Goal: Task Accomplishment & Management: Manage account settings

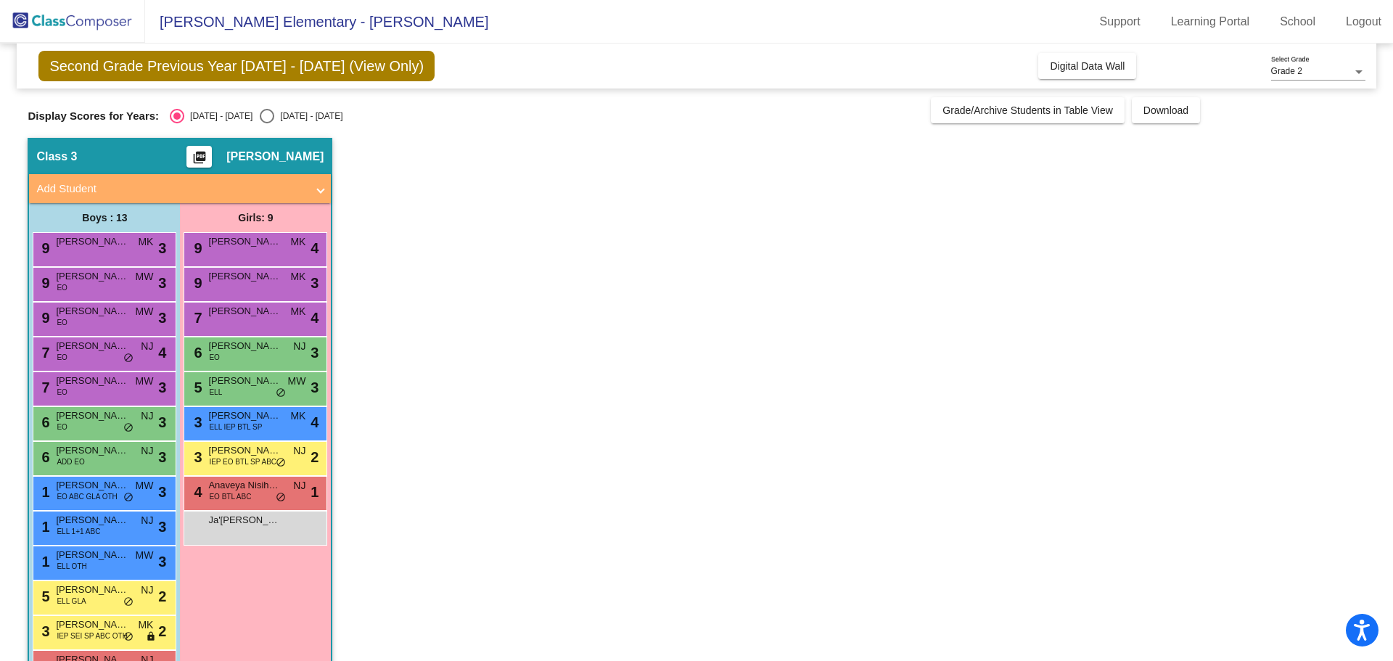
scroll to position [47, 0]
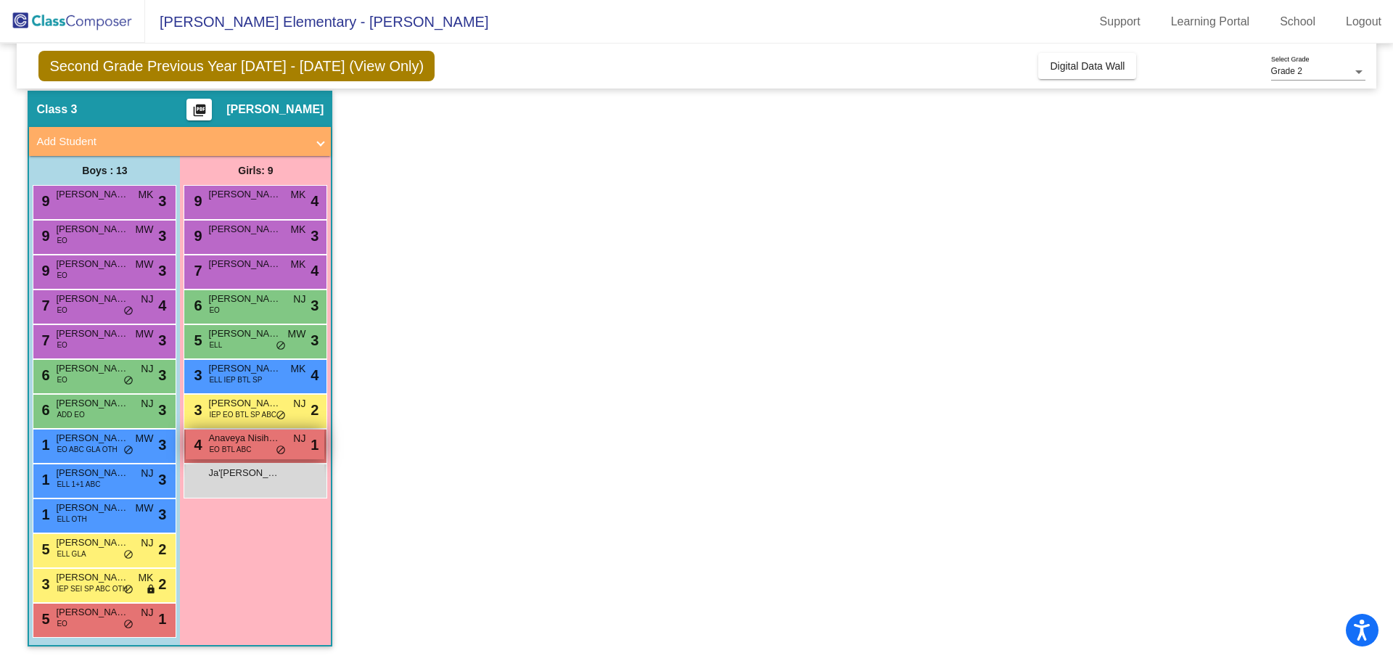
click at [234, 435] on span "Anaveya Nisihura" at bounding box center [244, 438] width 73 height 15
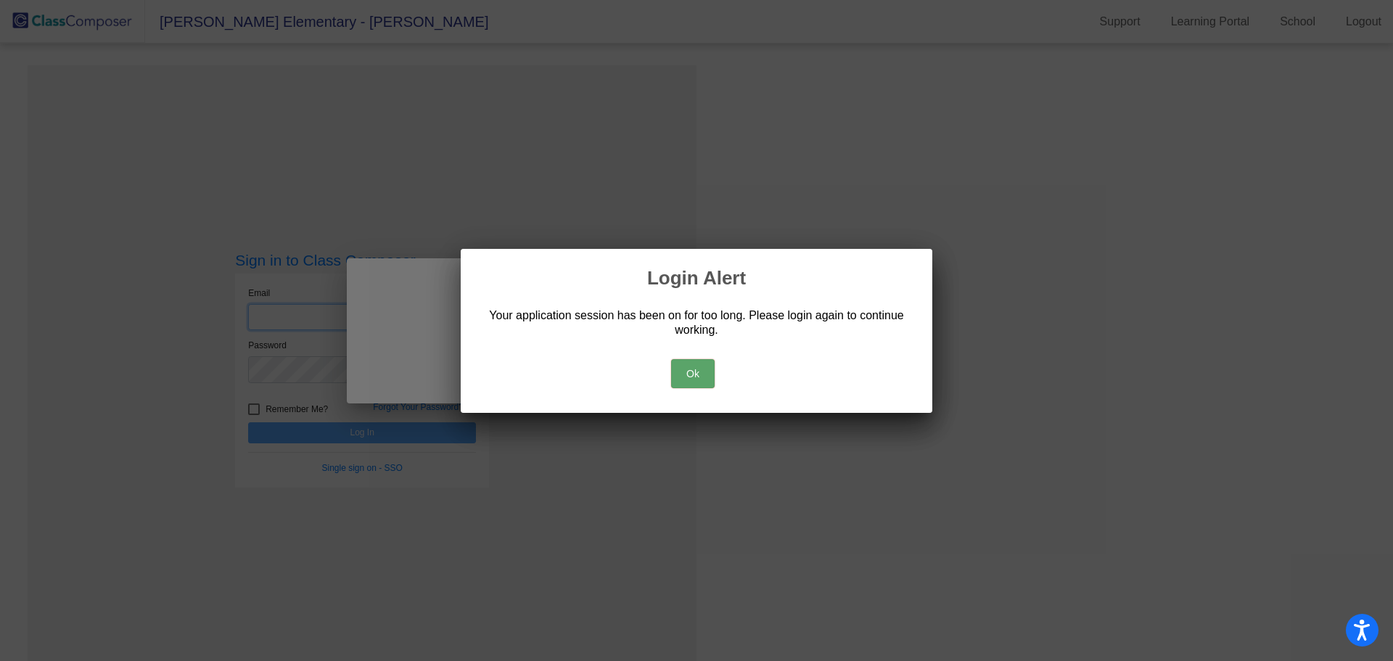
type input "[EMAIL_ADDRESS][DOMAIN_NAME]"
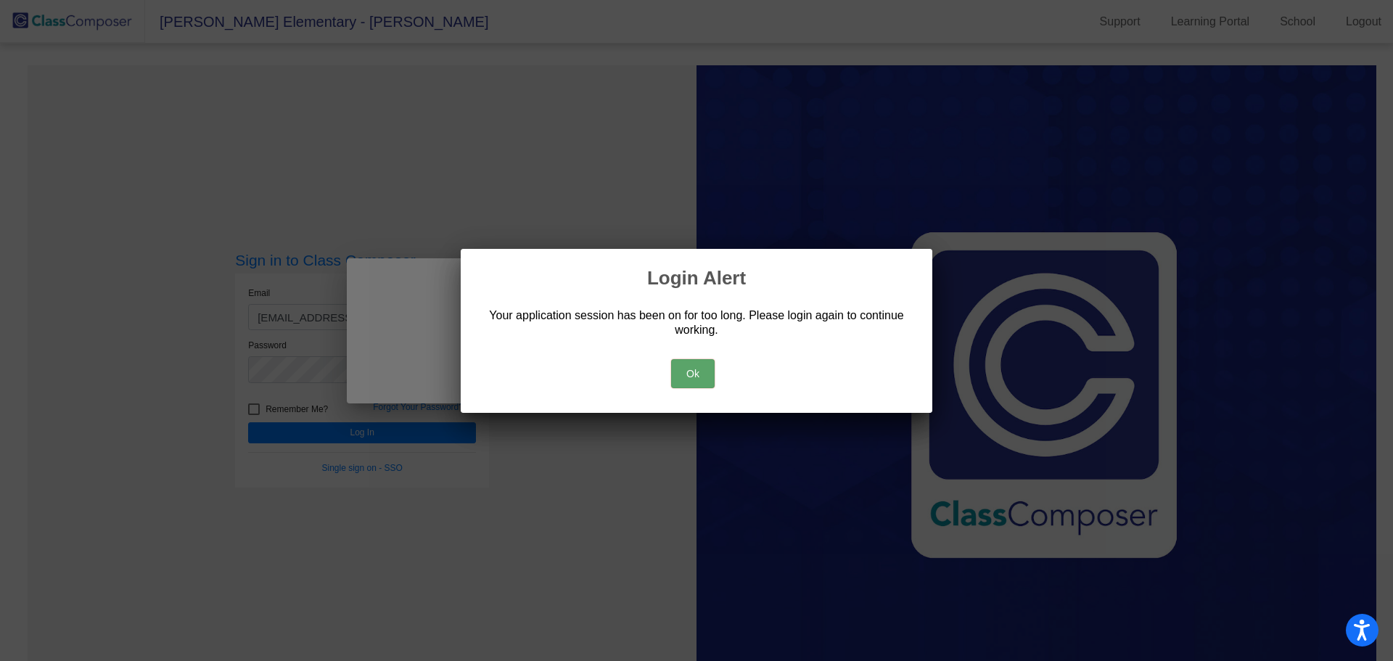
click at [703, 376] on button "Ok" at bounding box center [693, 373] width 44 height 29
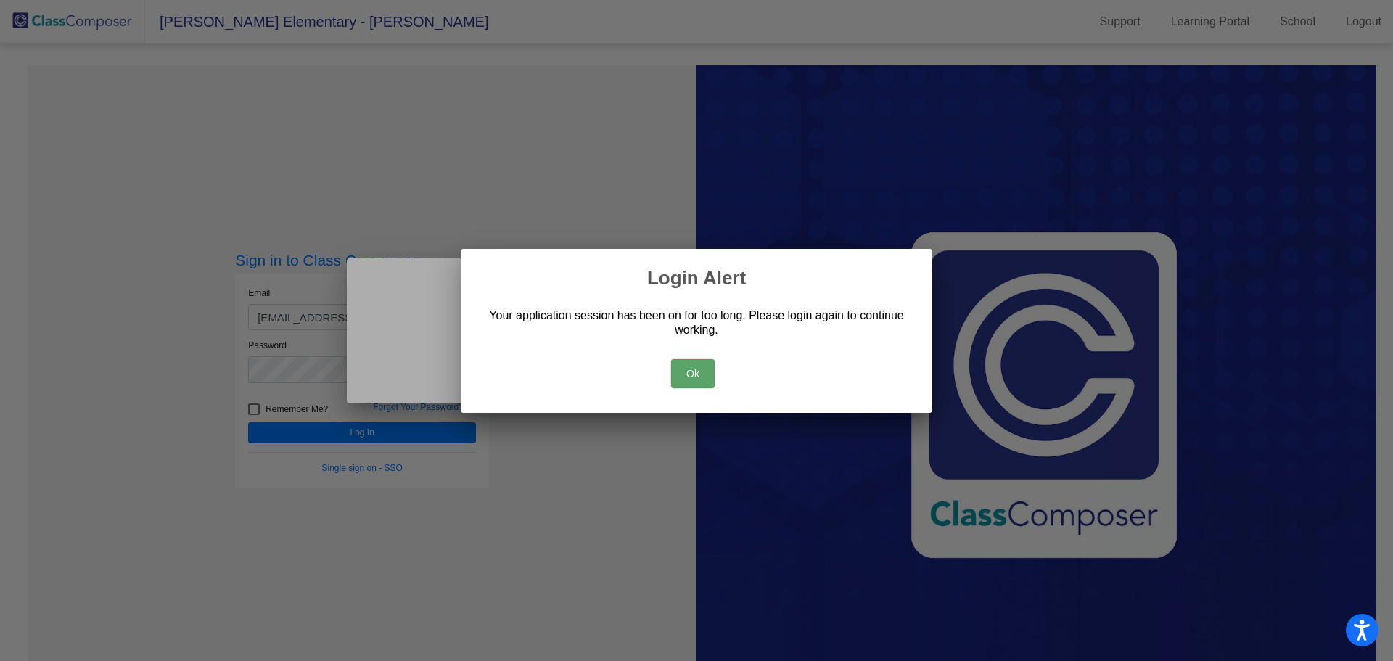
click at [698, 370] on button "Ok" at bounding box center [693, 373] width 44 height 29
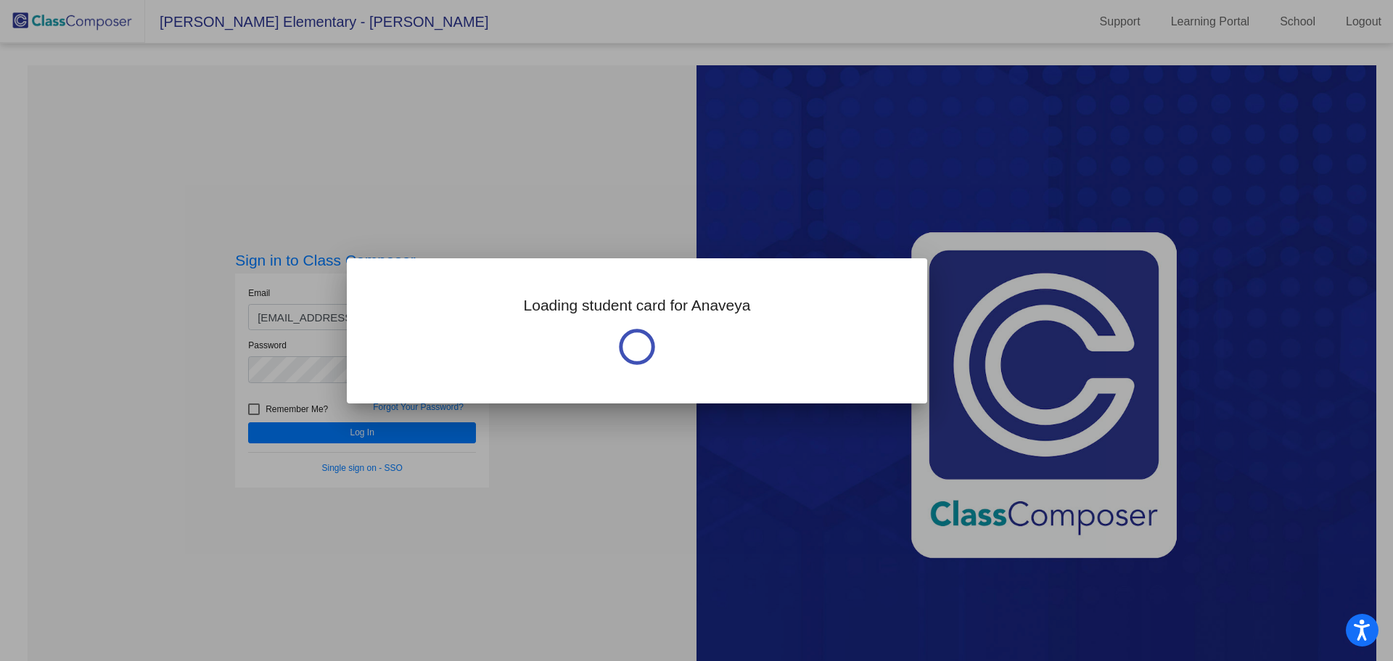
click at [401, 433] on div at bounding box center [696, 330] width 1393 height 661
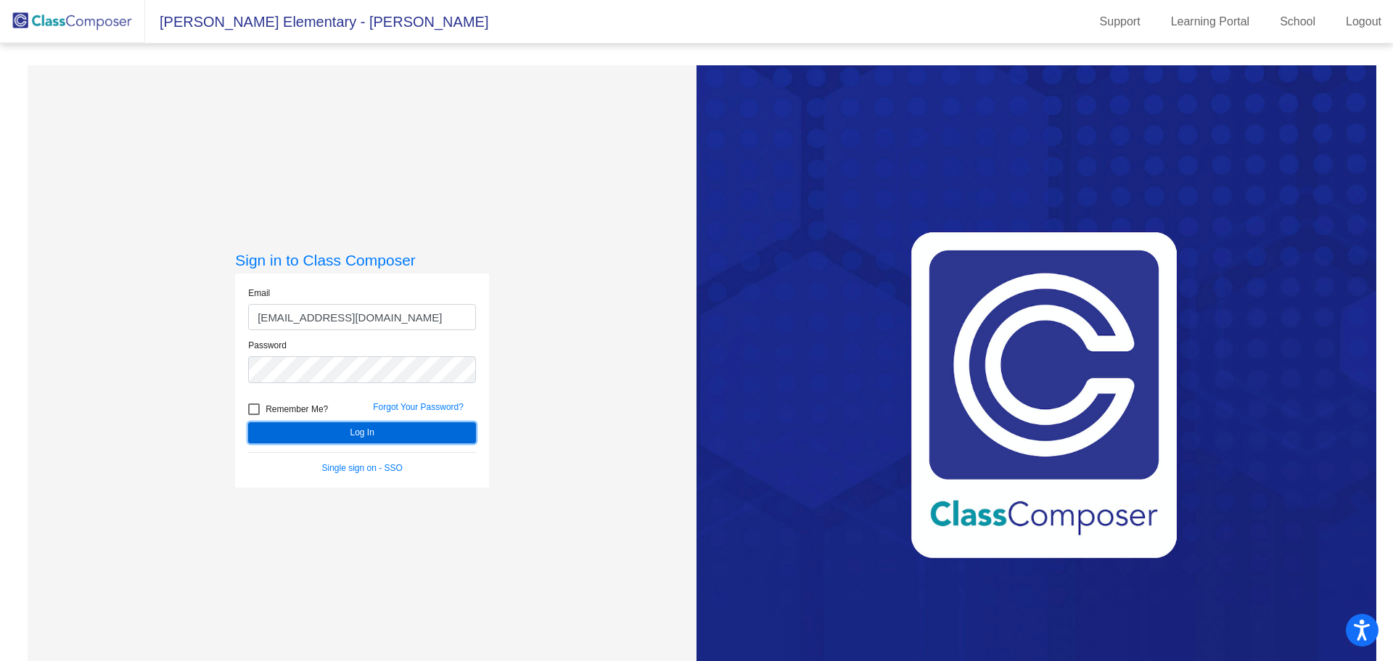
click at [398, 435] on button "Log In" at bounding box center [362, 432] width 228 height 21
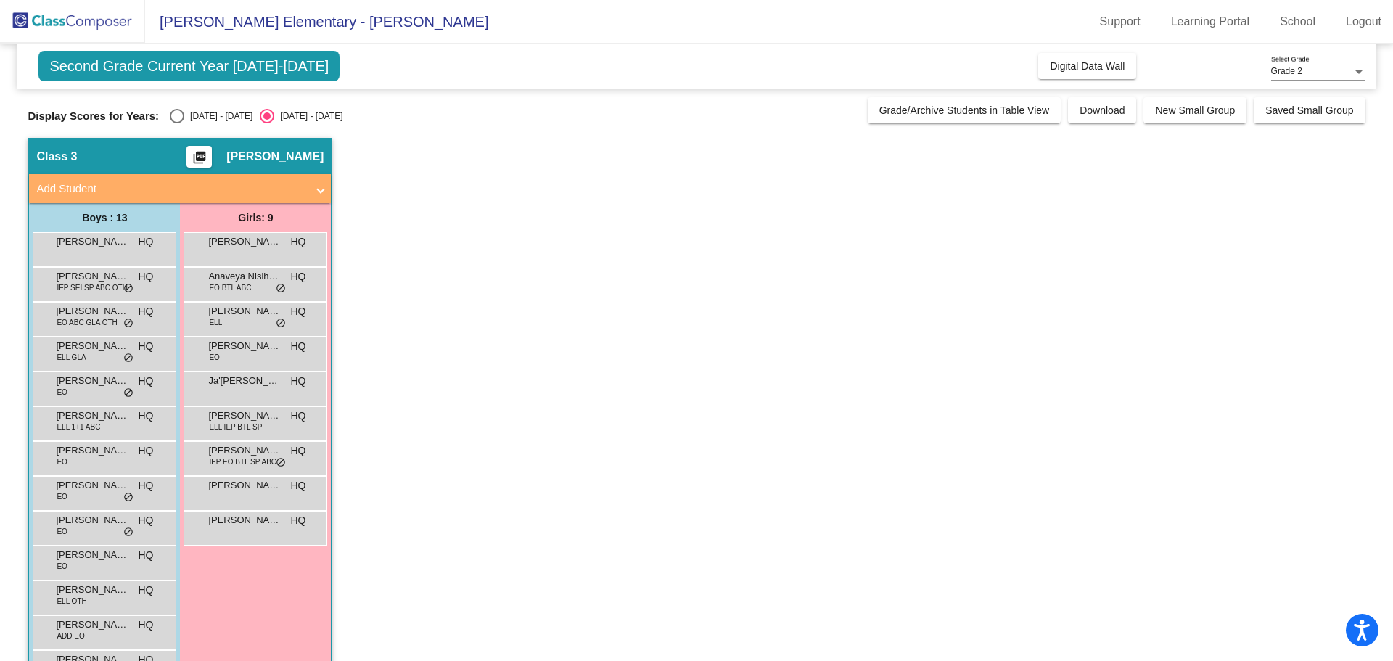
click at [179, 117] on div "Select an option" at bounding box center [177, 116] width 15 height 15
click at [177, 123] on input "[DATE] - [DATE]" at bounding box center [176, 123] width 1 height 1
radio input "true"
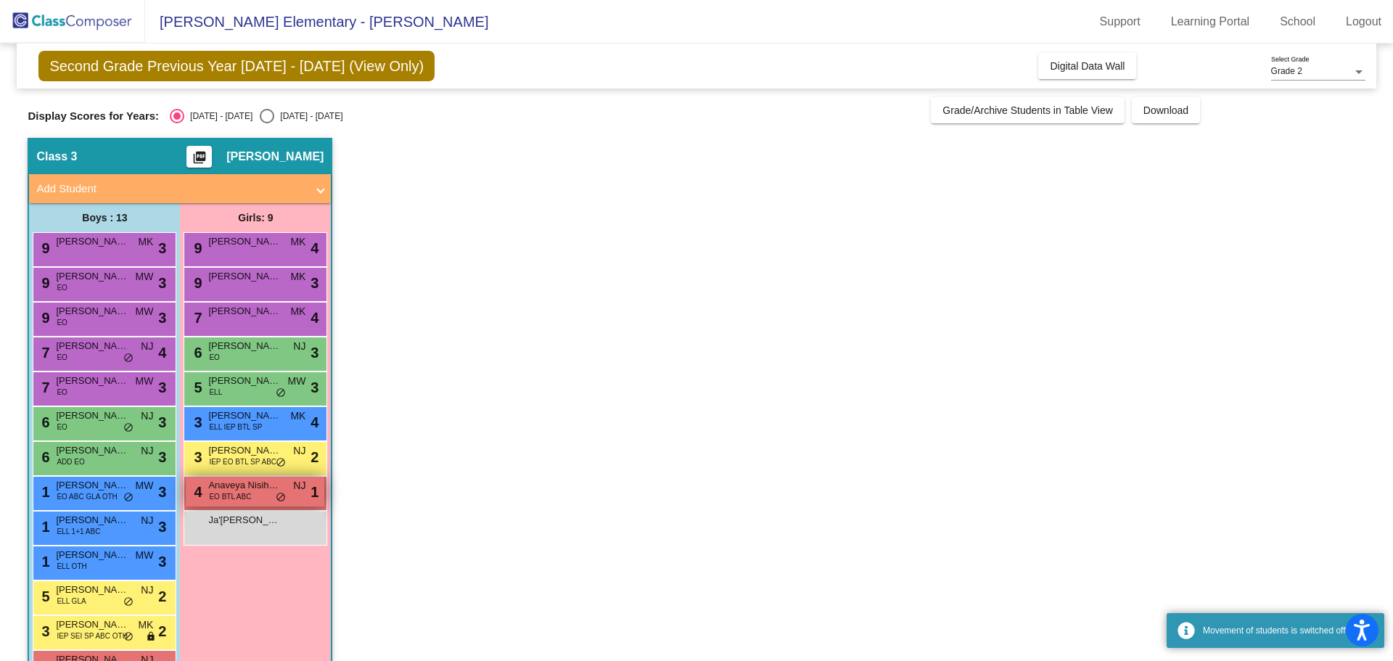
click at [226, 494] on span "EO BTL ABC" at bounding box center [230, 496] width 42 height 11
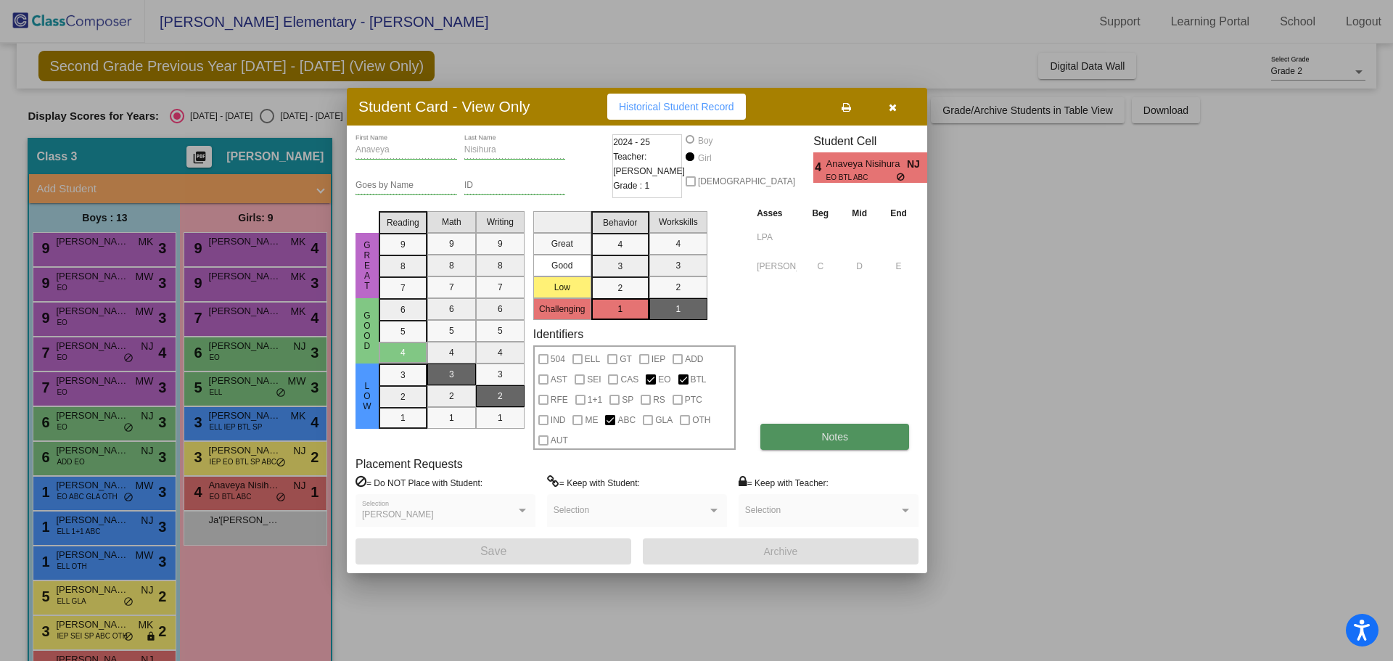
click at [811, 444] on button "Notes" at bounding box center [835, 437] width 149 height 26
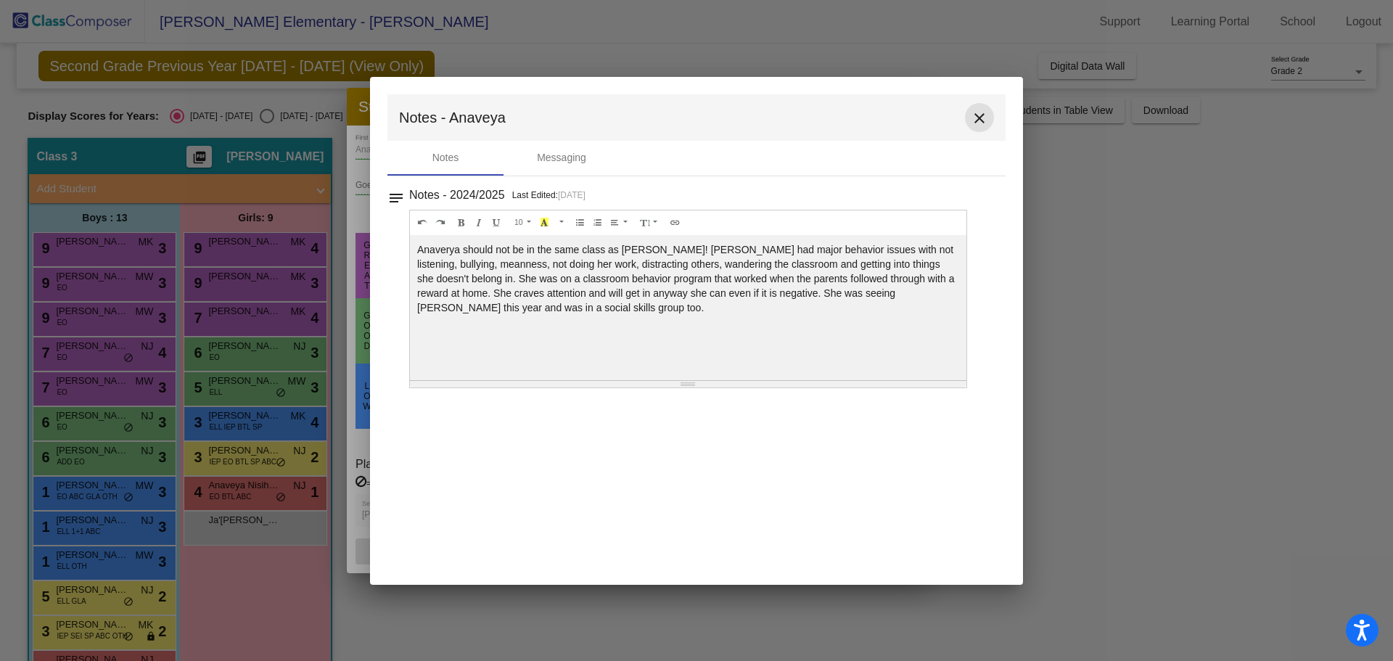
click at [980, 115] on mat-icon "close" at bounding box center [979, 118] width 17 height 17
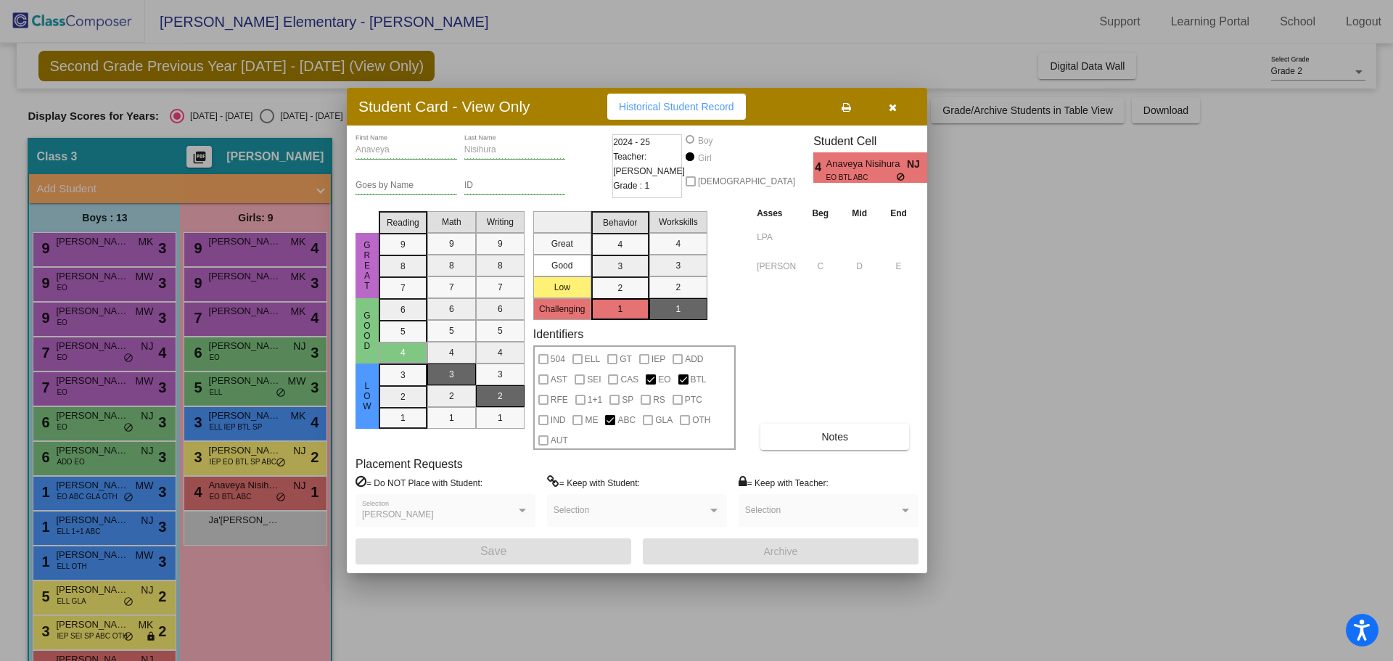
click at [891, 106] on icon "button" at bounding box center [893, 107] width 8 height 10
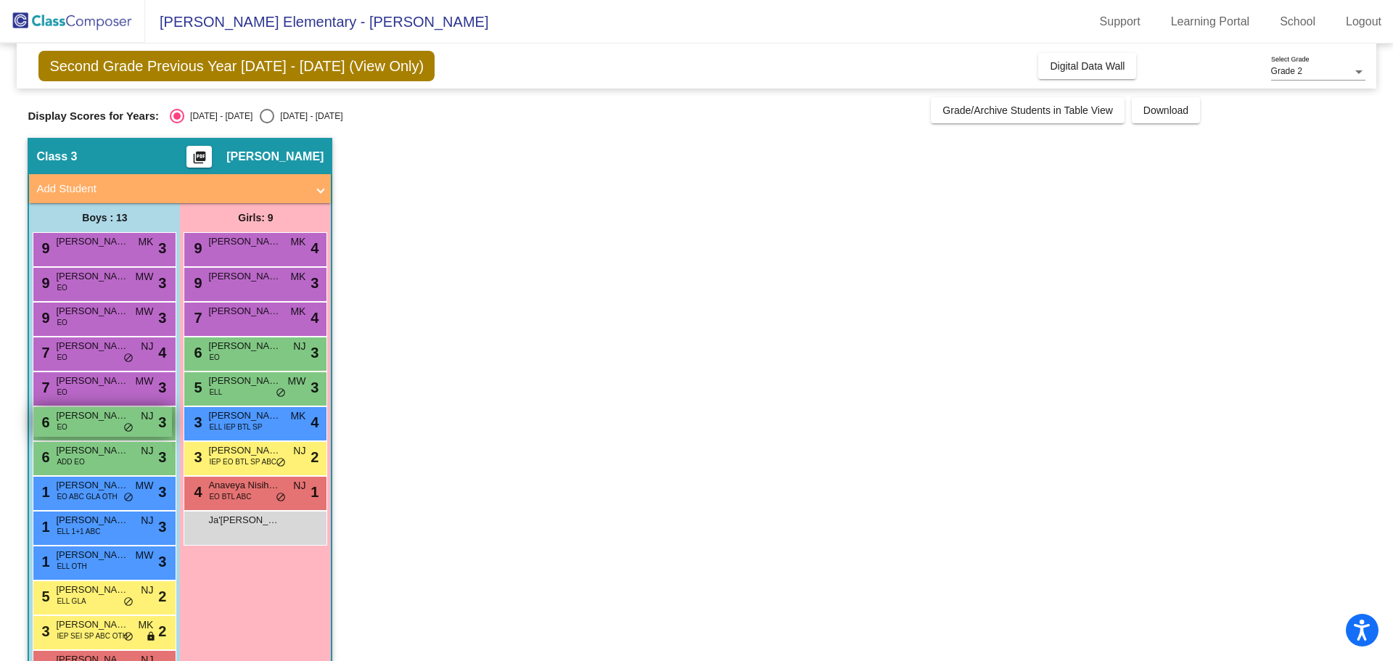
click at [89, 416] on span "[PERSON_NAME]" at bounding box center [92, 416] width 73 height 15
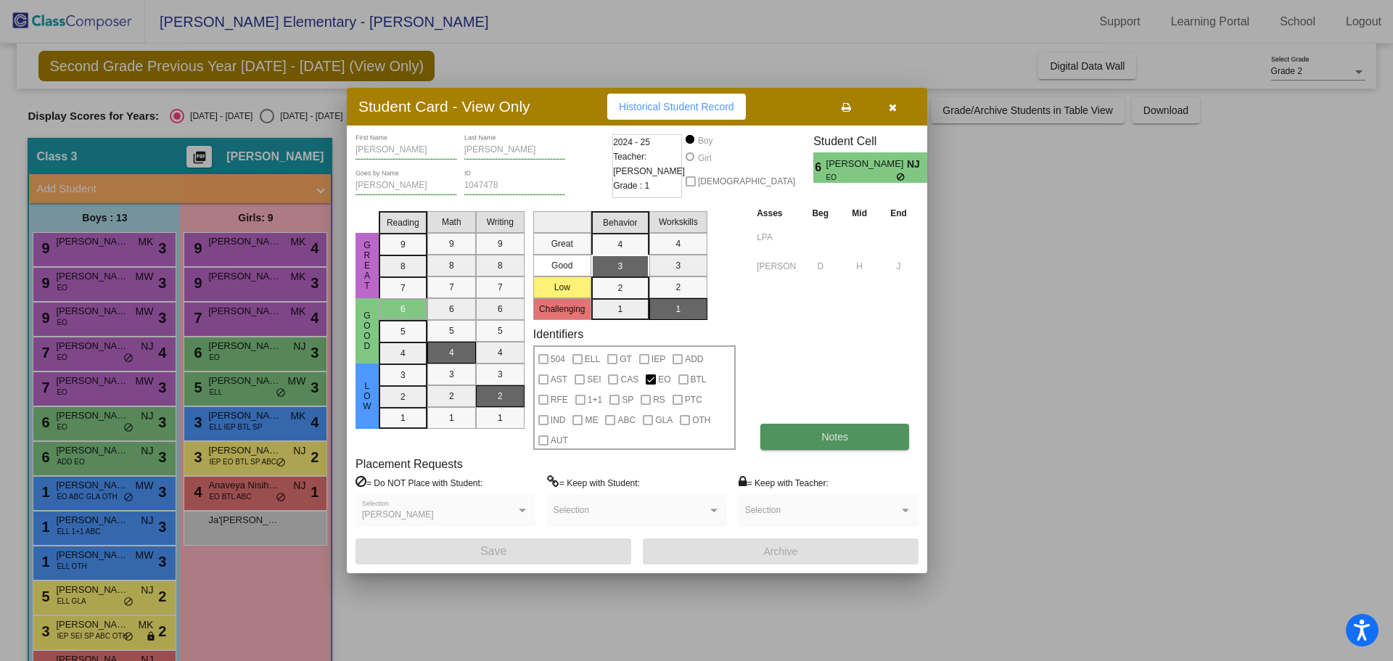
click at [799, 441] on button "Notes" at bounding box center [835, 437] width 149 height 26
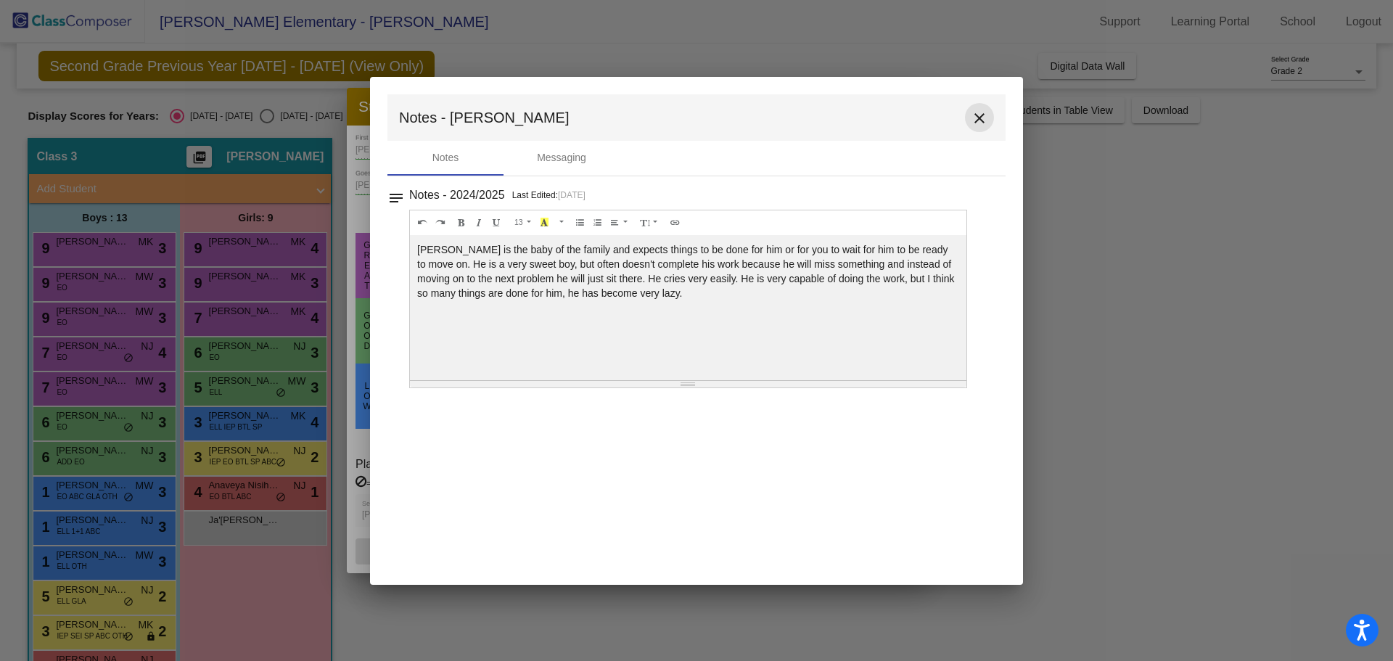
click at [975, 115] on mat-icon "close" at bounding box center [979, 118] width 17 height 17
